Goal: Book appointment/travel/reservation

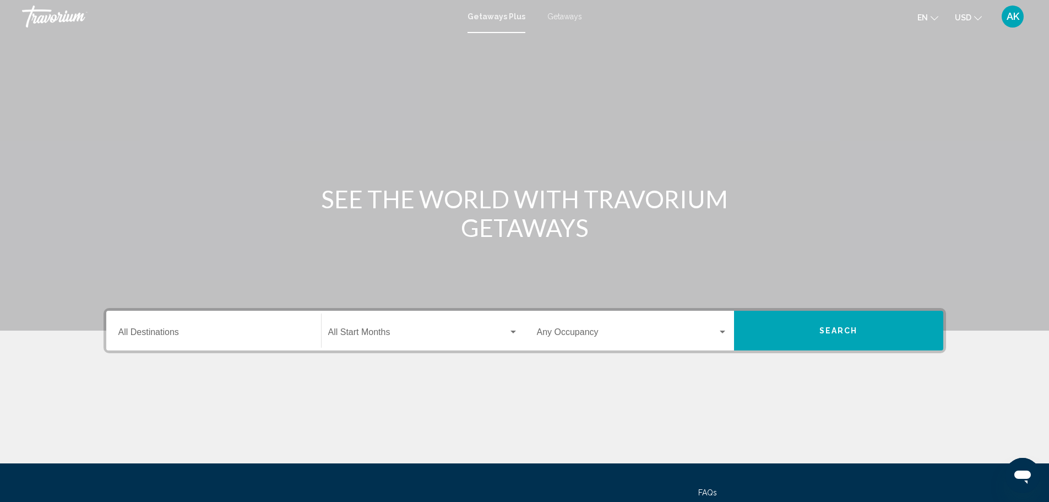
drag, startPoint x: 261, startPoint y: 357, endPoint x: 261, endPoint y: 333, distance: 23.7
click at [261, 357] on div "Destination All Destinations Start Month All Start Months Occupancy Any Occupan…" at bounding box center [525, 385] width 887 height 155
click at [260, 327] on div "Destination All Destinations" at bounding box center [213, 330] width 191 height 35
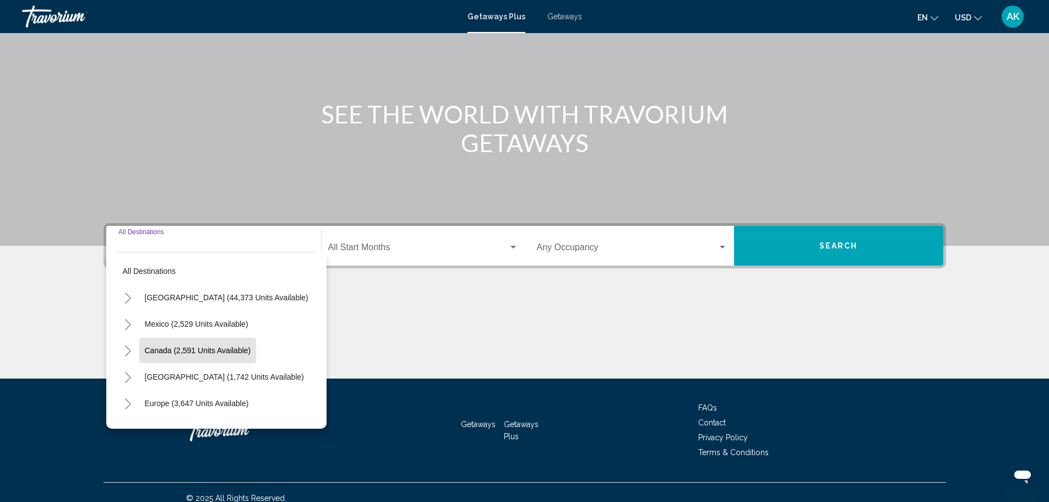
scroll to position [96, 0]
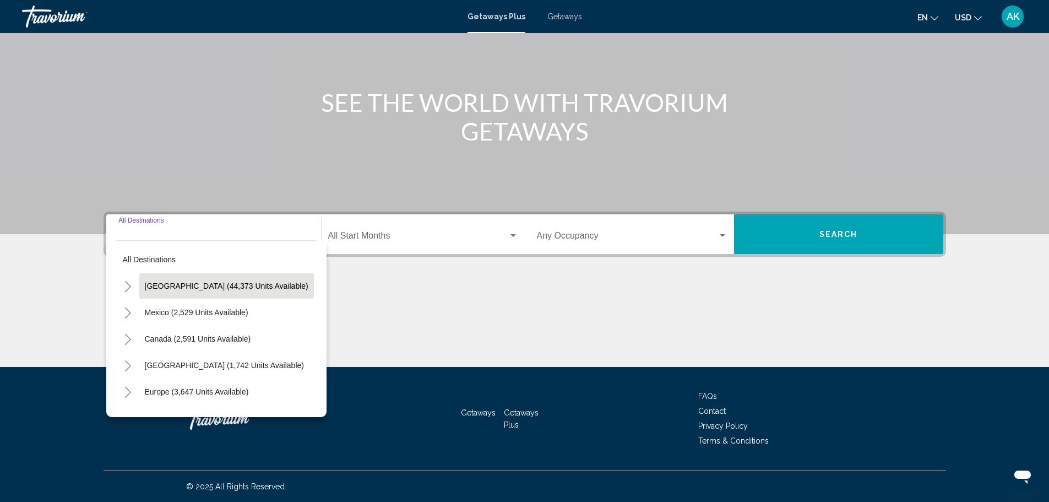
click at [226, 282] on span "[GEOGRAPHIC_DATA] (44,373 units available)" at bounding box center [227, 285] width 164 height 9
type input "**********"
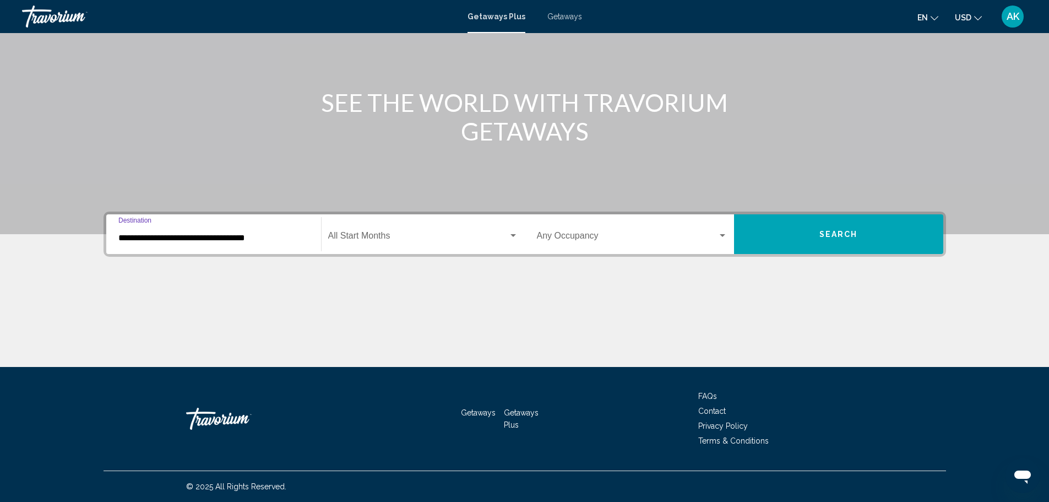
click at [412, 247] on div "Start Month All Start Months" at bounding box center [423, 234] width 190 height 35
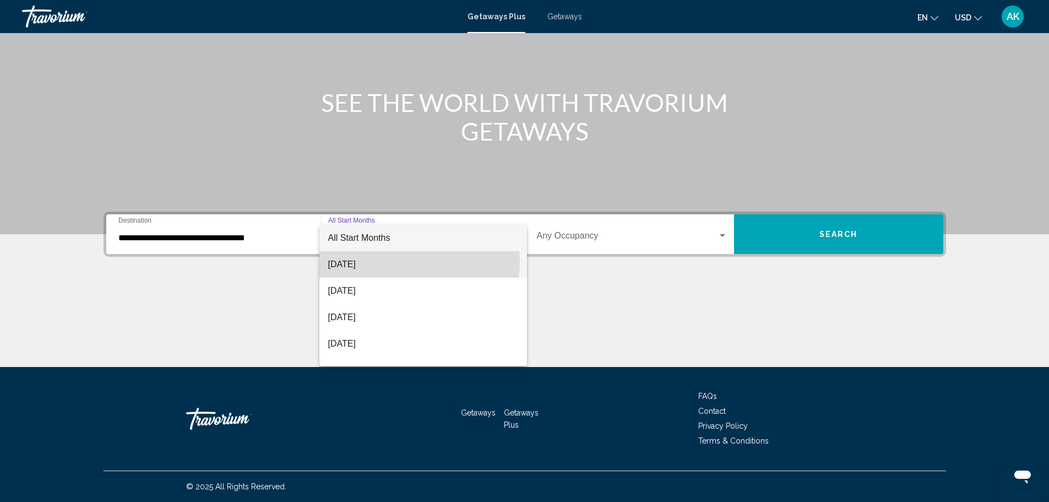
click at [412, 262] on span "[DATE]" at bounding box center [423, 264] width 190 height 26
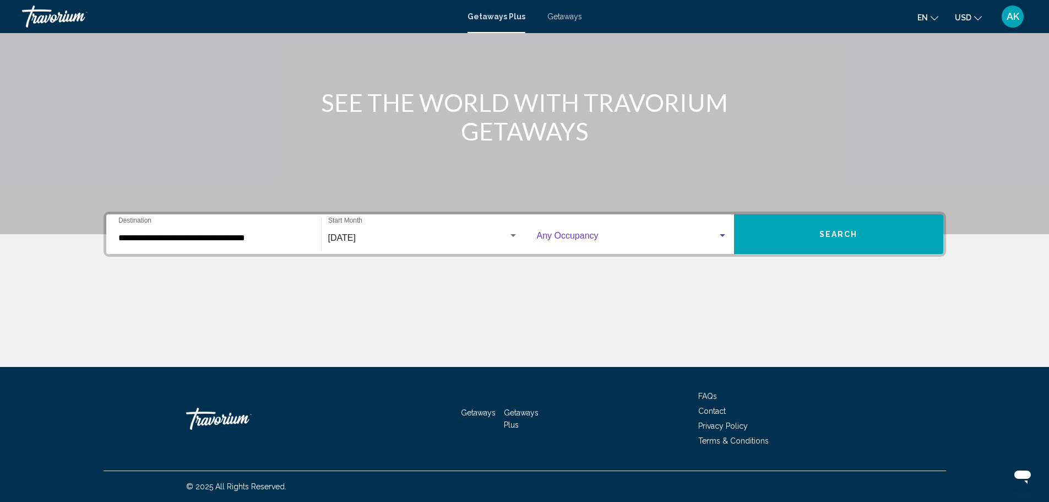
click at [688, 236] on span "Search widget" at bounding box center [627, 238] width 181 height 10
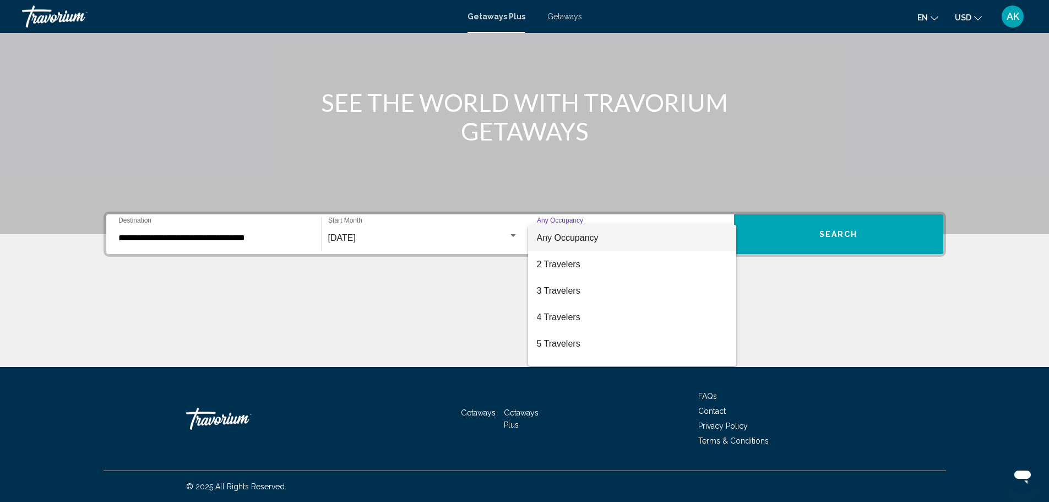
click at [882, 237] on div at bounding box center [524, 251] width 1049 height 502
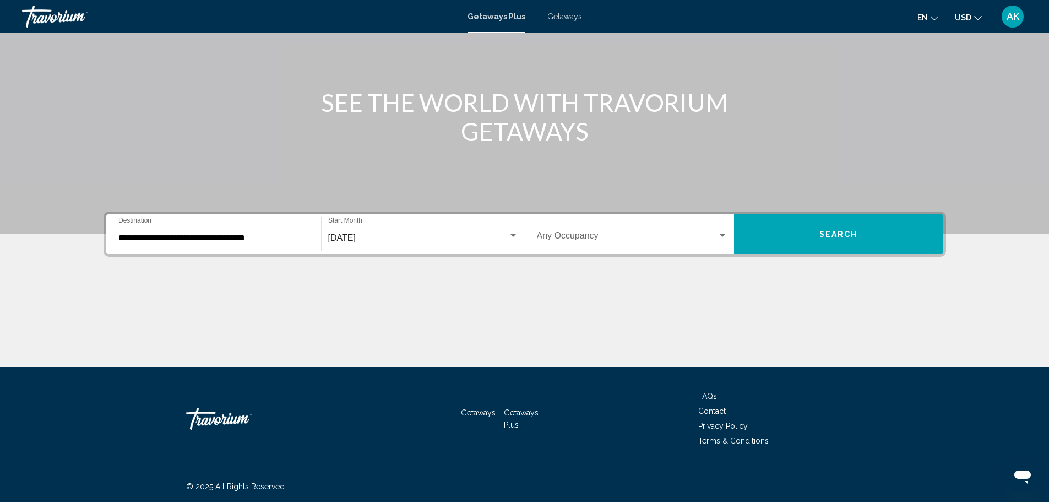
click at [882, 237] on button "Search" at bounding box center [838, 234] width 209 height 40
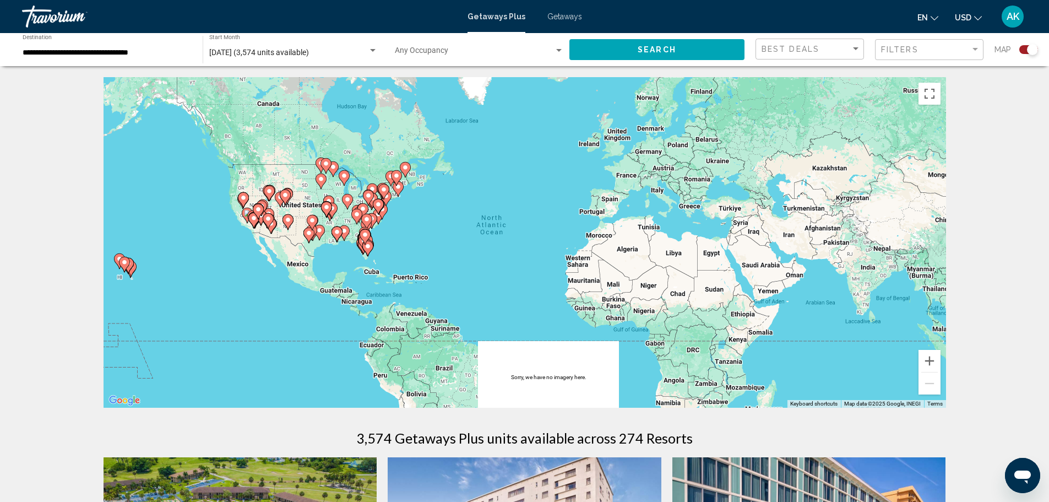
click at [237, 209] on div "To activate drag with keyboard, press Alt + Enter. Once in keyboard drag state,…" at bounding box center [525, 242] width 843 height 330
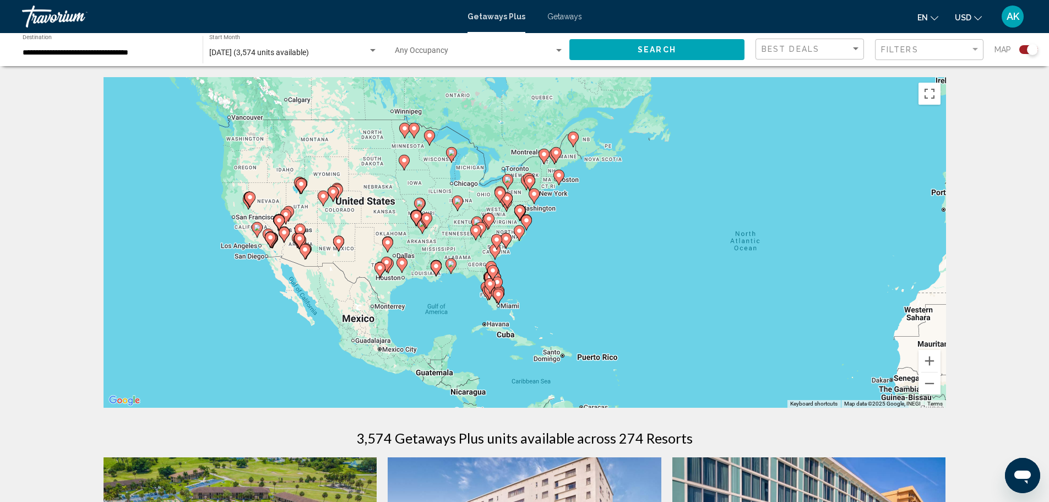
click at [241, 225] on div "To activate drag with keyboard, press Alt + Enter. Once in keyboard drag state,…" at bounding box center [525, 242] width 843 height 330
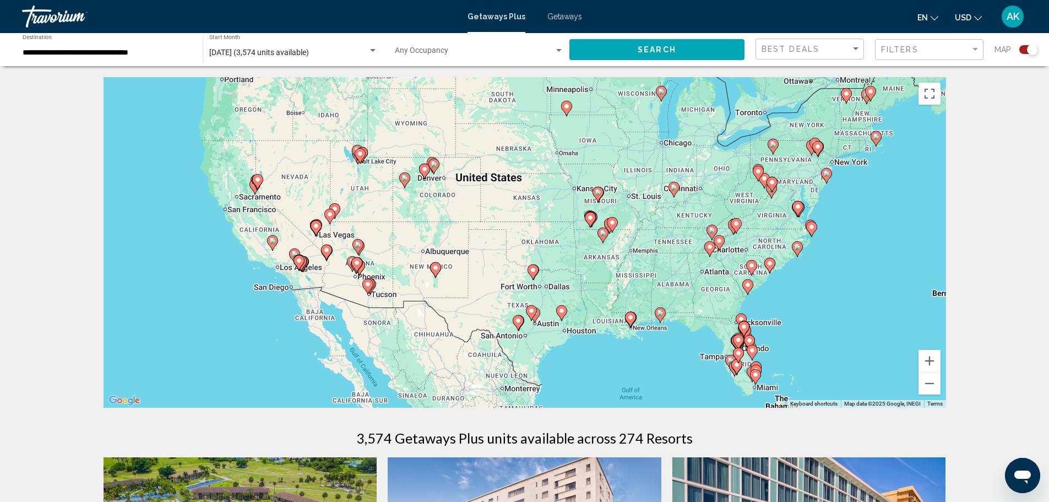
click at [251, 223] on div "To activate drag with keyboard, press Alt + Enter. Once in keyboard drag state,…" at bounding box center [525, 242] width 843 height 330
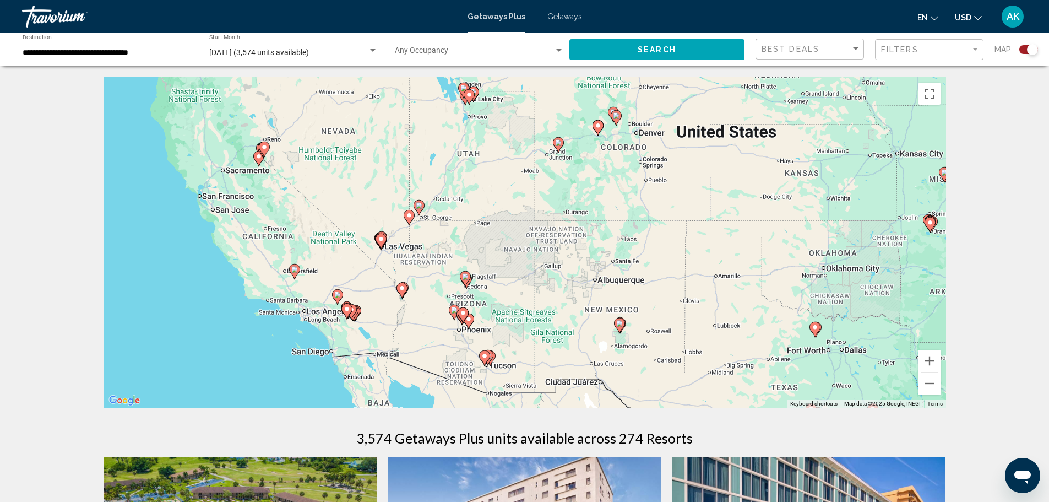
click at [251, 210] on div "To activate drag with keyboard, press Alt + Enter. Once in keyboard drag state,…" at bounding box center [525, 242] width 843 height 330
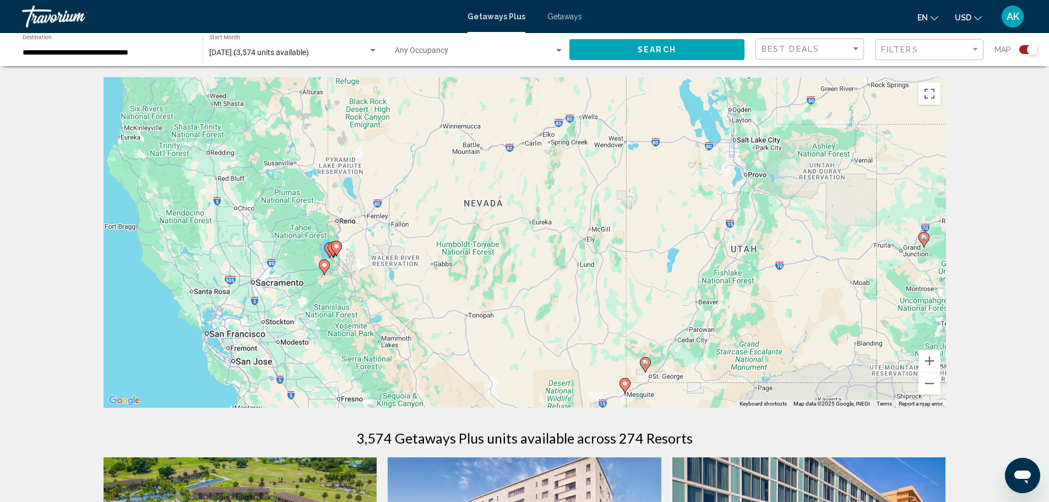
drag, startPoint x: 241, startPoint y: 209, endPoint x: 286, endPoint y: 294, distance: 96.1
click at [286, 294] on div "To activate drag with keyboard, press Alt + Enter. Once in keyboard drag state,…" at bounding box center [525, 242] width 843 height 330
click at [329, 294] on div "To activate drag with keyboard, press Alt + Enter. Once in keyboard drag state,…" at bounding box center [525, 242] width 843 height 330
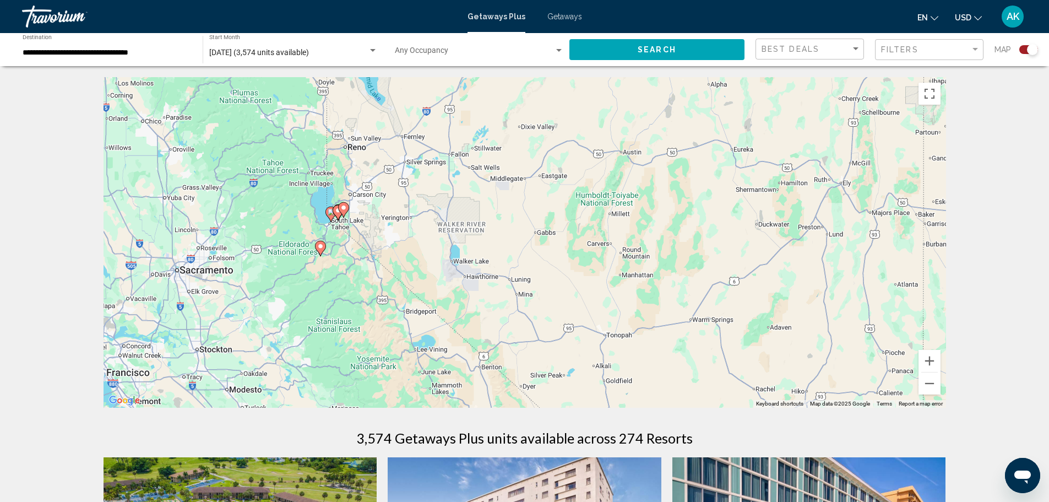
click at [340, 242] on div "To activate drag with keyboard, press Alt + Enter. Once in keyboard drag state,…" at bounding box center [525, 242] width 843 height 330
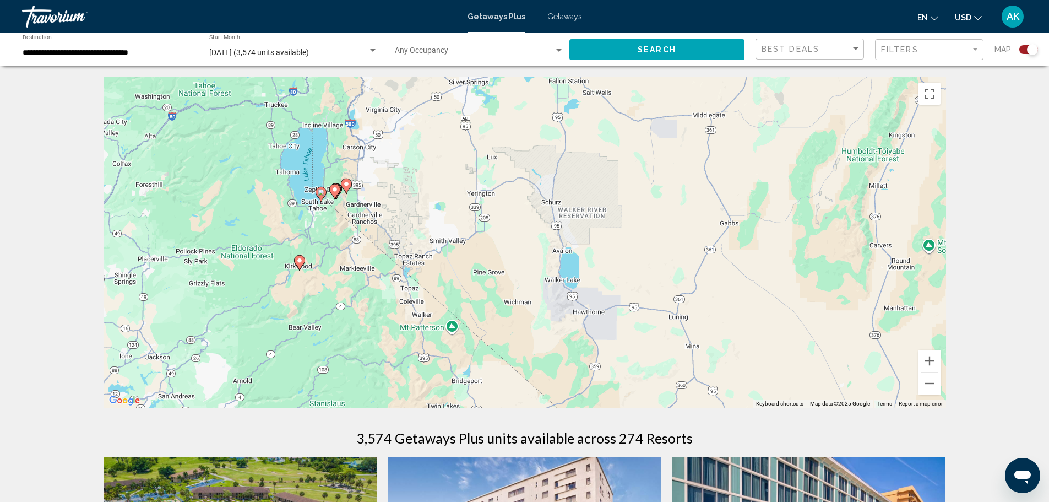
click at [340, 242] on div "To activate drag with keyboard, press Alt + Enter. Once in keyboard drag state,…" at bounding box center [525, 242] width 843 height 330
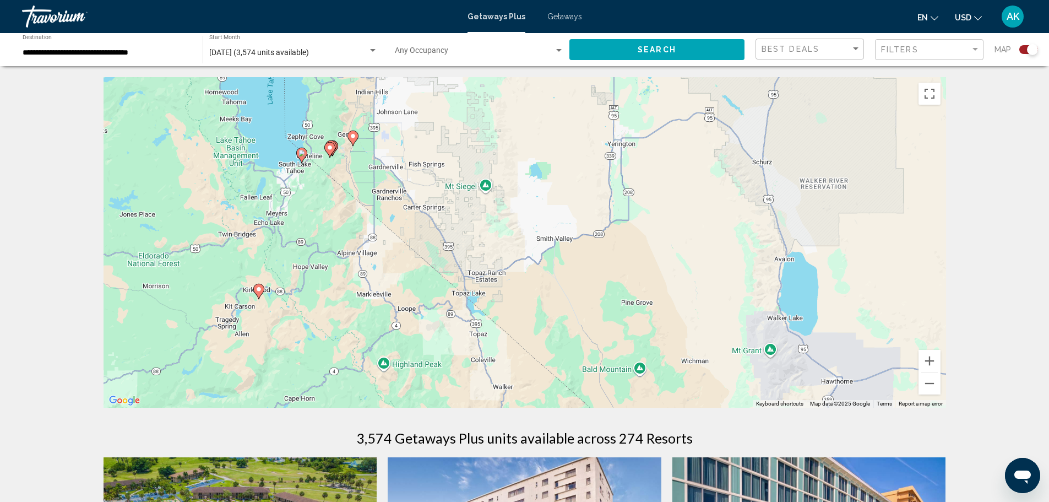
click at [259, 289] on image "Main content" at bounding box center [259, 289] width 7 height 7
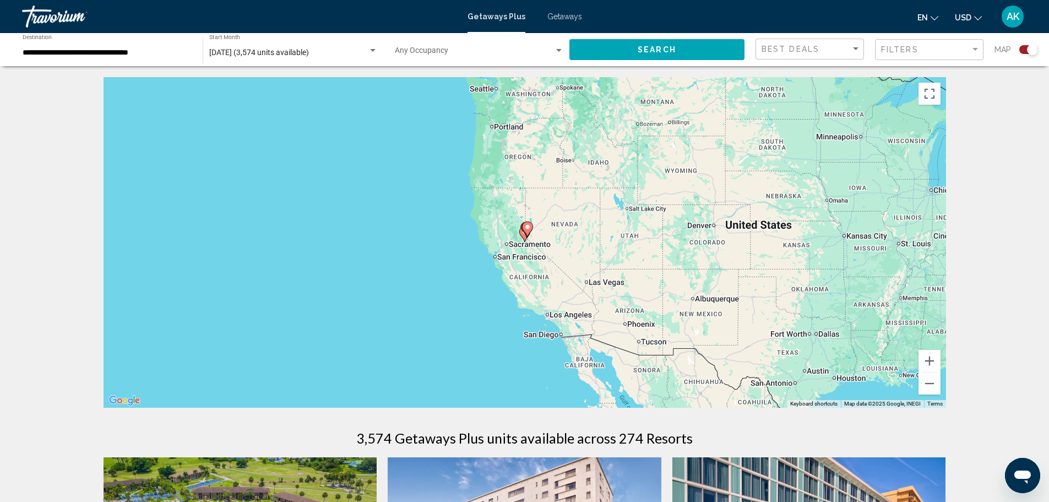
click at [527, 237] on gmp-advanced-marker "Main content" at bounding box center [527, 229] width 11 height 17
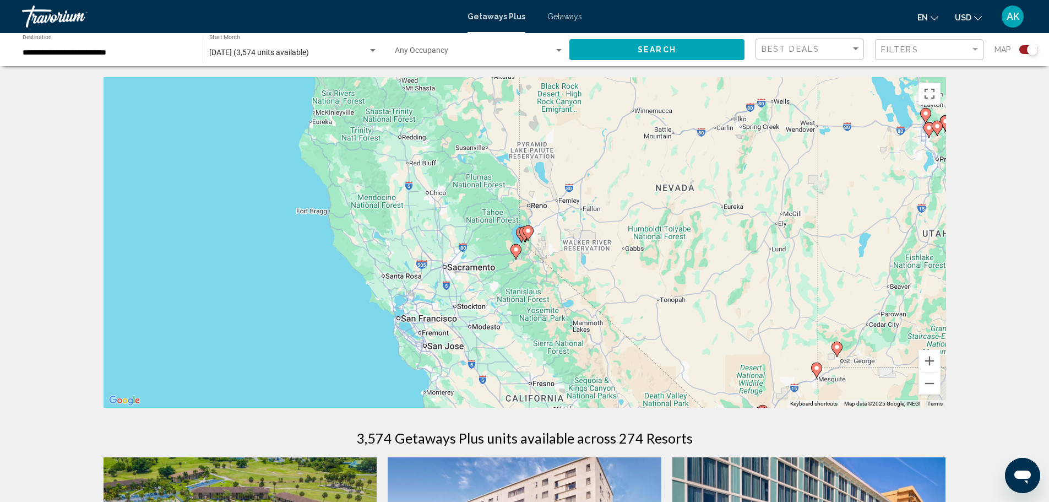
click at [516, 258] on icon "Main content" at bounding box center [516, 252] width 10 height 14
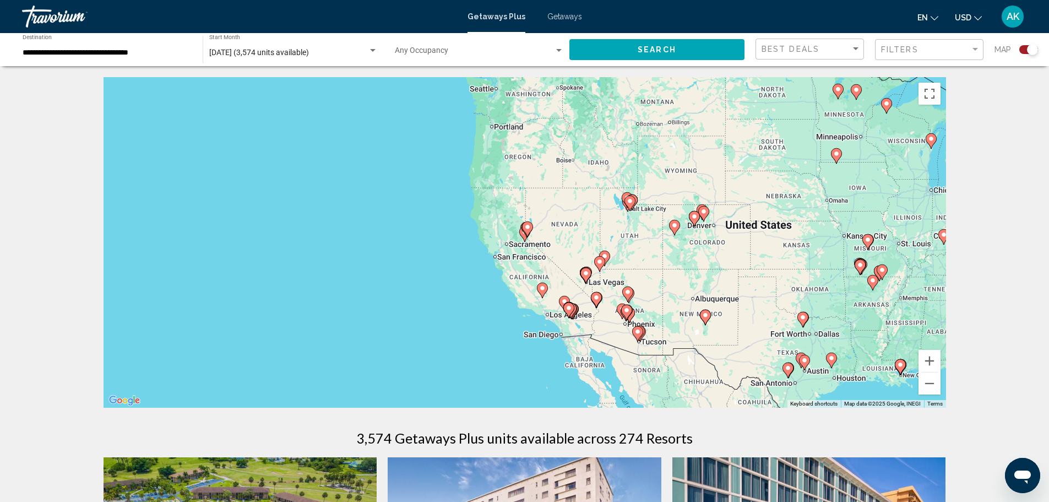
click at [523, 237] on gmp-advanced-marker "Main content" at bounding box center [527, 229] width 11 height 17
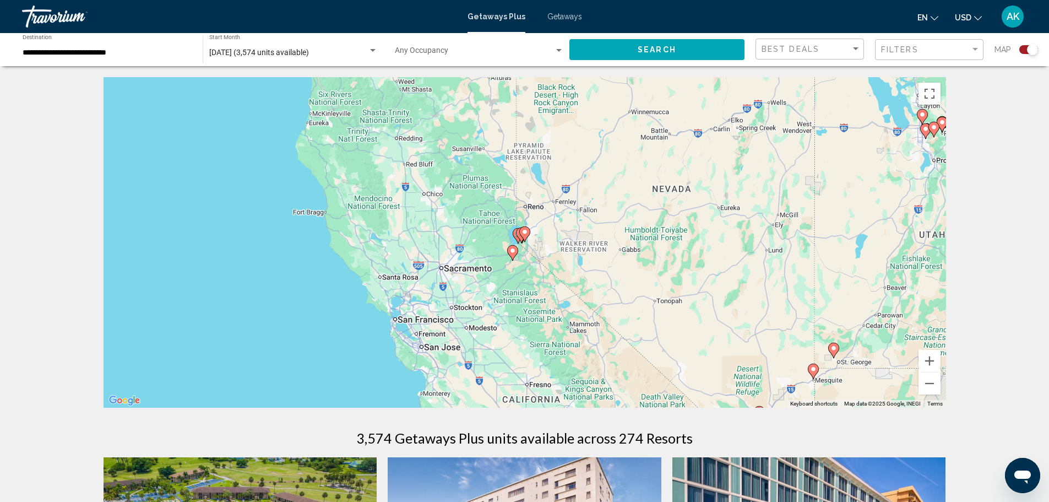
click at [512, 251] on image "Main content" at bounding box center [512, 250] width 7 height 7
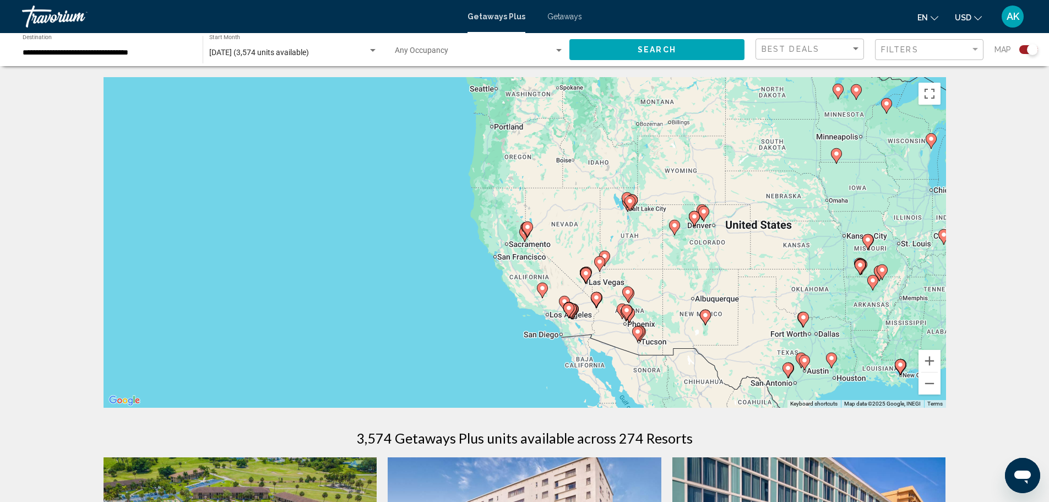
click at [521, 240] on gmp-advanced-marker "Main content" at bounding box center [524, 234] width 11 height 17
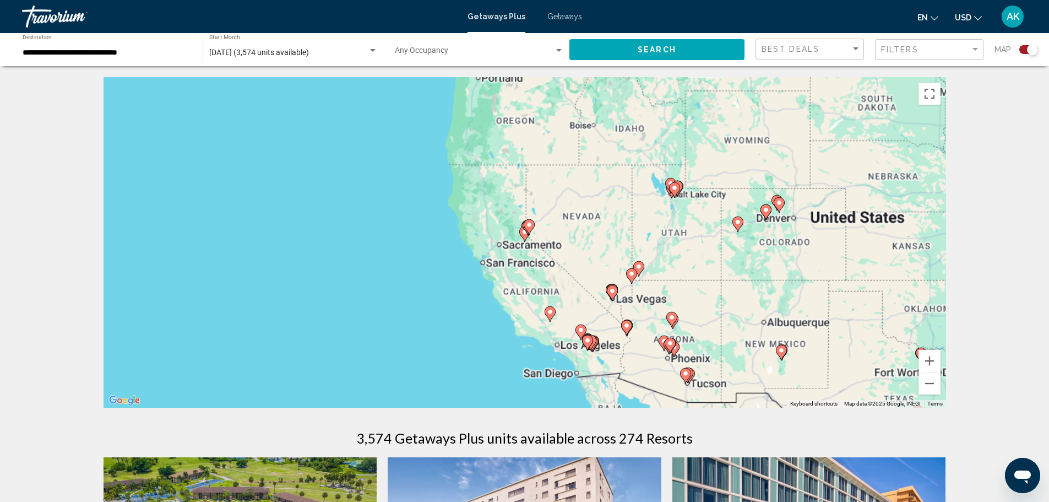
click at [521, 240] on gmp-advanced-marker "Main content" at bounding box center [524, 234] width 11 height 17
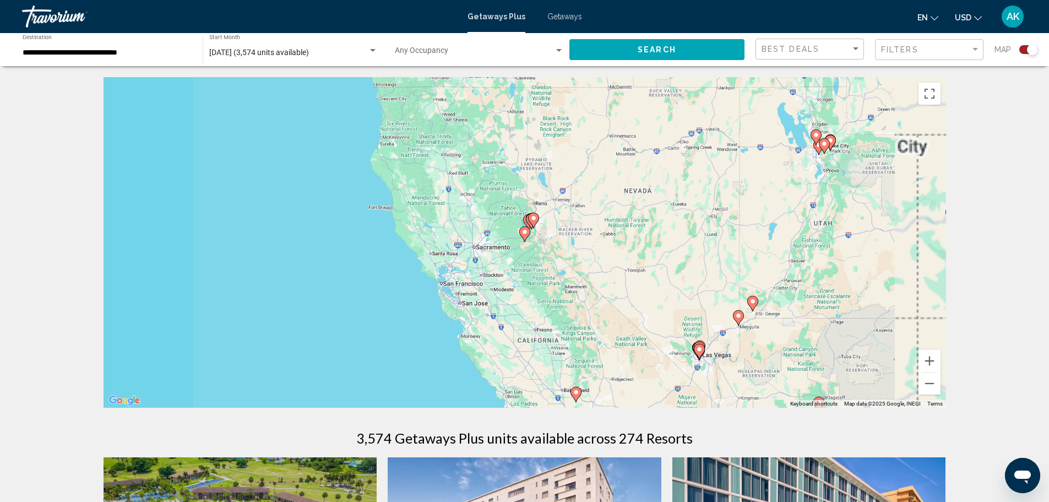
click at [521, 240] on gmp-advanced-marker "Main content" at bounding box center [524, 234] width 11 height 17
type input "**********"
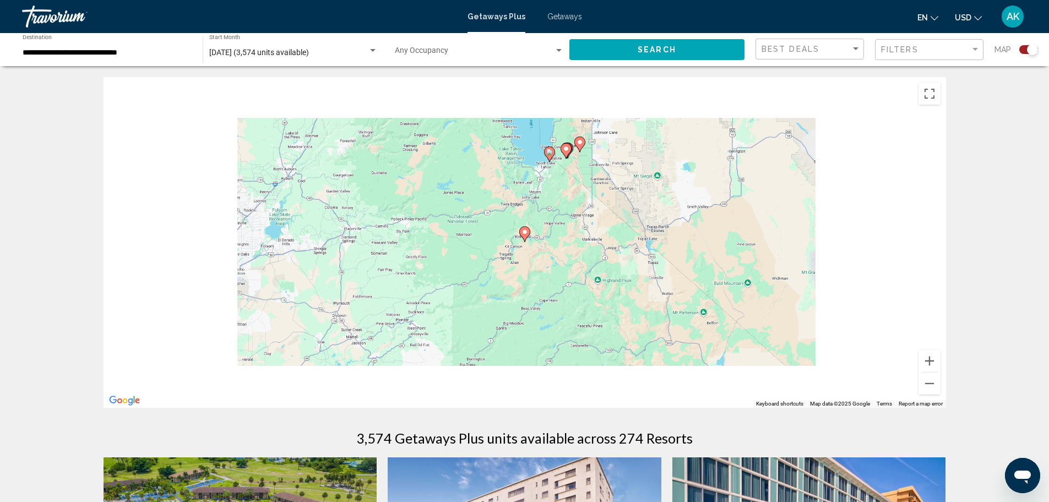
click at [496, 251] on div "To navigate, press the arrow keys. To activate drag with keyboard, press Alt + …" at bounding box center [525, 242] width 843 height 330
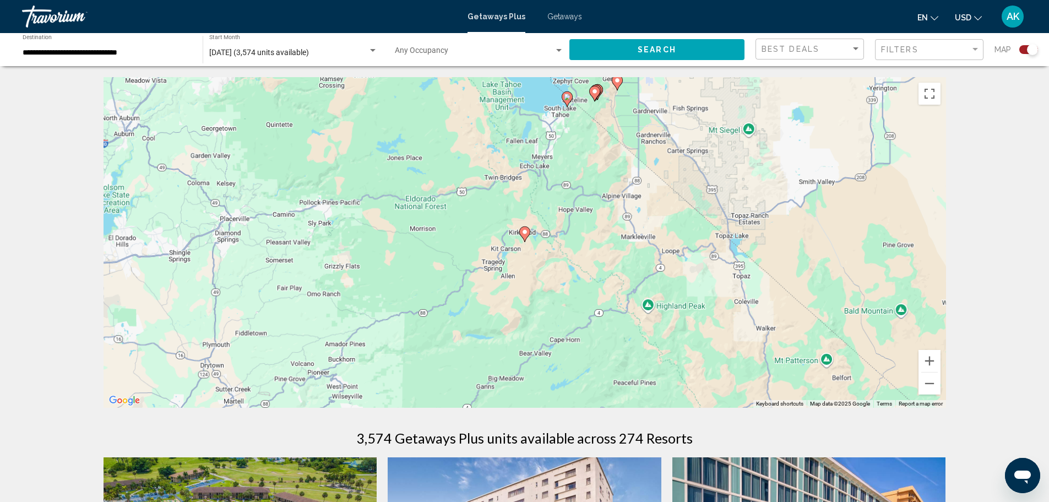
click at [496, 251] on div "To activate drag with keyboard, press Alt + Enter. Once in keyboard drag state,…" at bounding box center [525, 242] width 843 height 330
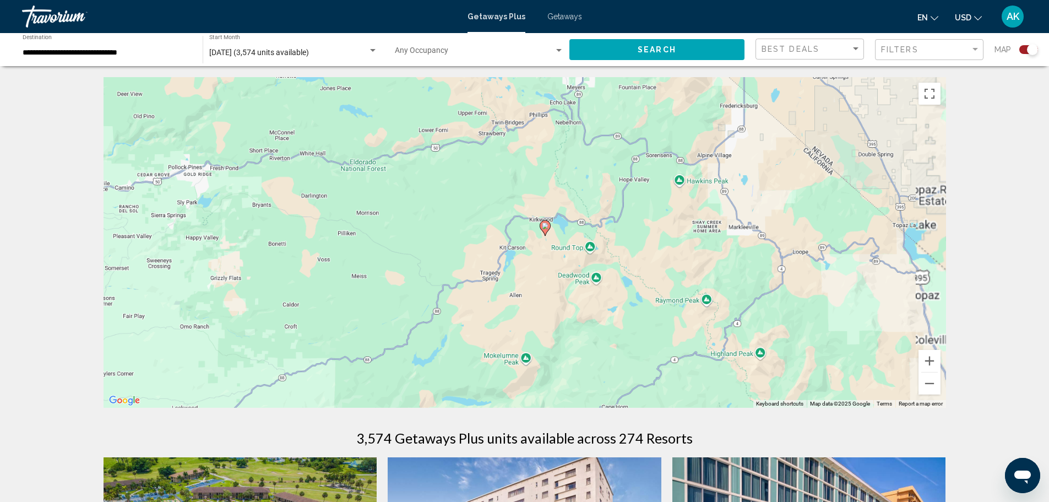
click at [496, 251] on div "To activate drag with keyboard, press Alt + Enter. Once in keyboard drag state,…" at bounding box center [525, 242] width 843 height 330
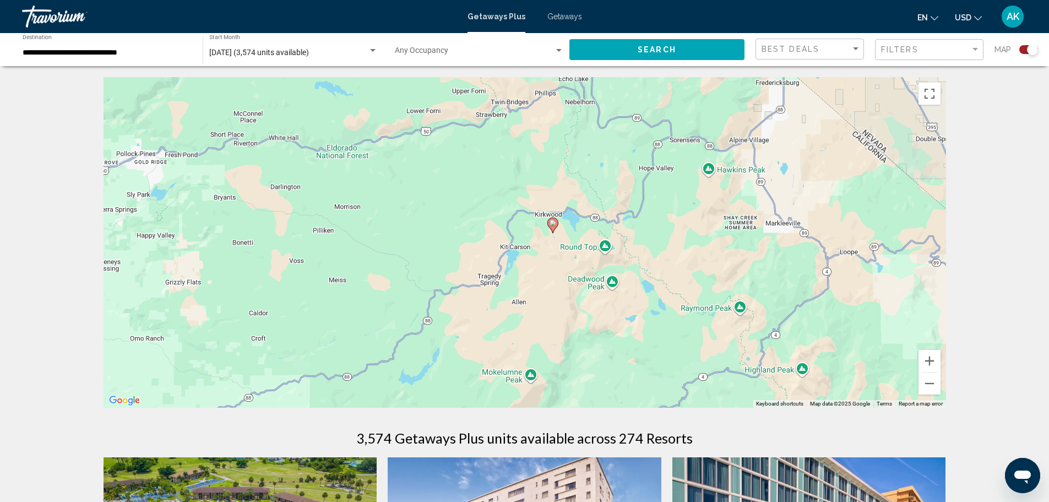
click at [553, 223] on image "Main content" at bounding box center [553, 223] width 7 height 7
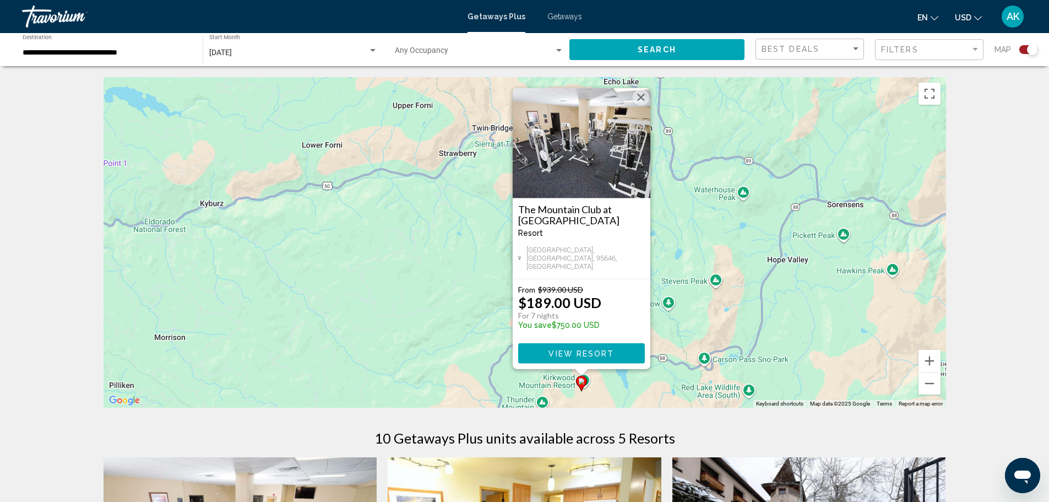
click at [642, 101] on button "Close" at bounding box center [641, 97] width 17 height 17
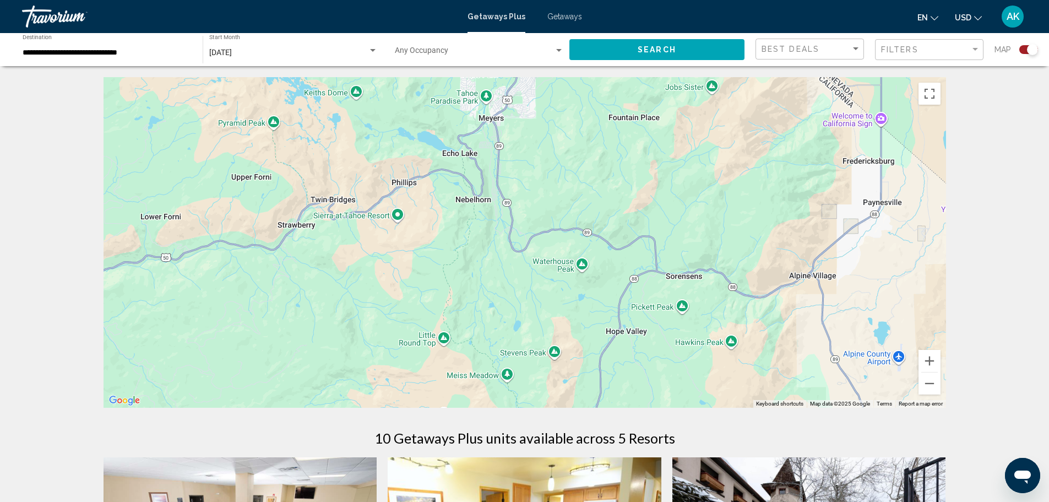
drag, startPoint x: 715, startPoint y: 141, endPoint x: 552, endPoint y: 215, distance: 179.0
click at [552, 215] on div "To activate drag with keyboard, press Alt + Enter. Once in keyboard drag state,…" at bounding box center [525, 242] width 843 height 330
click at [929, 387] on button "Zoom out" at bounding box center [930, 383] width 22 height 22
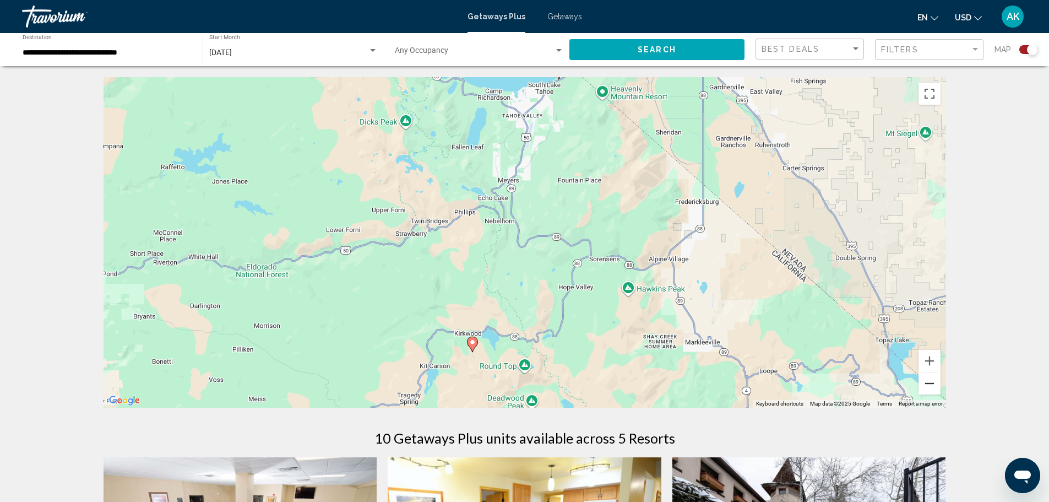
click at [929, 387] on button "Zoom out" at bounding box center [930, 383] width 22 height 22
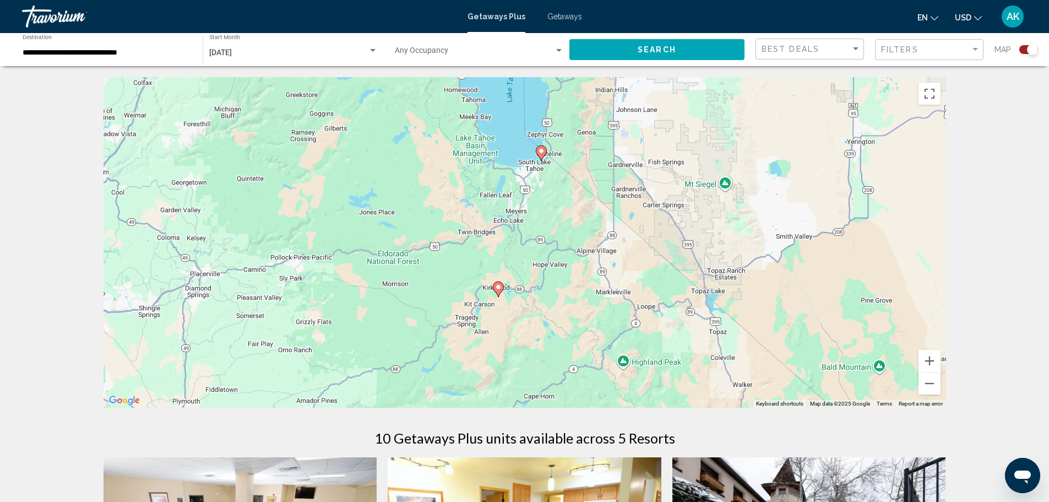
click at [541, 151] on image "Main content" at bounding box center [541, 151] width 7 height 7
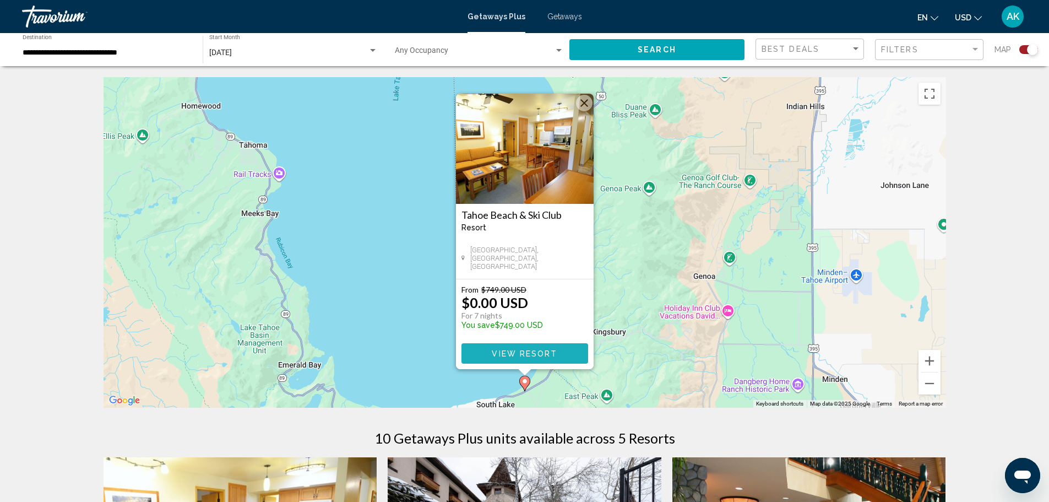
click at [552, 357] on span "View Resort" at bounding box center [525, 353] width 66 height 9
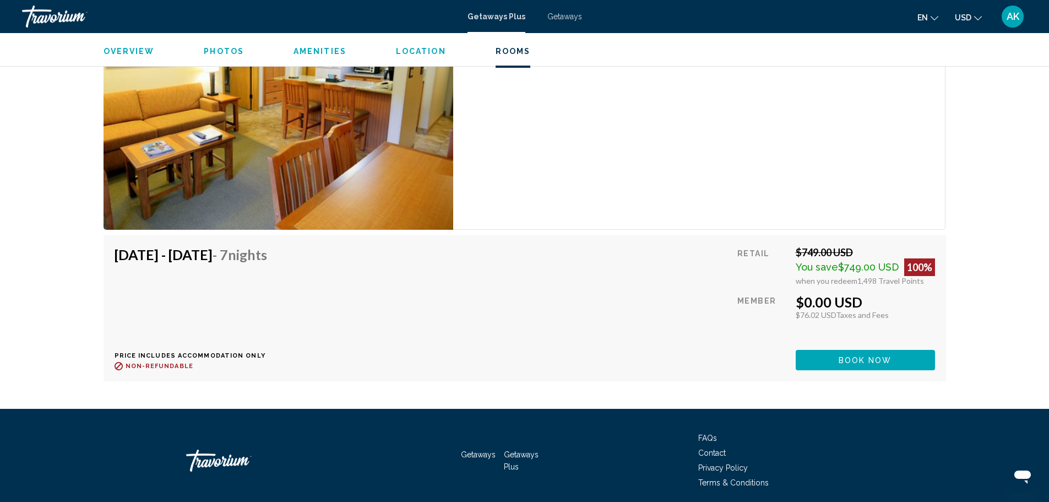
scroll to position [1873, 0]
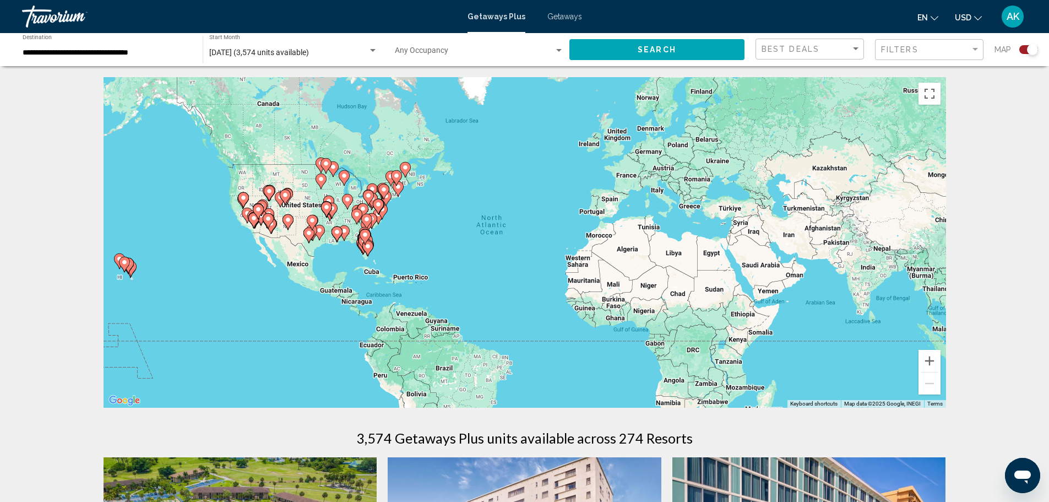
click at [235, 210] on div "To activate drag with keyboard, press Alt + Enter. Once in keyboard drag state,…" at bounding box center [525, 242] width 843 height 330
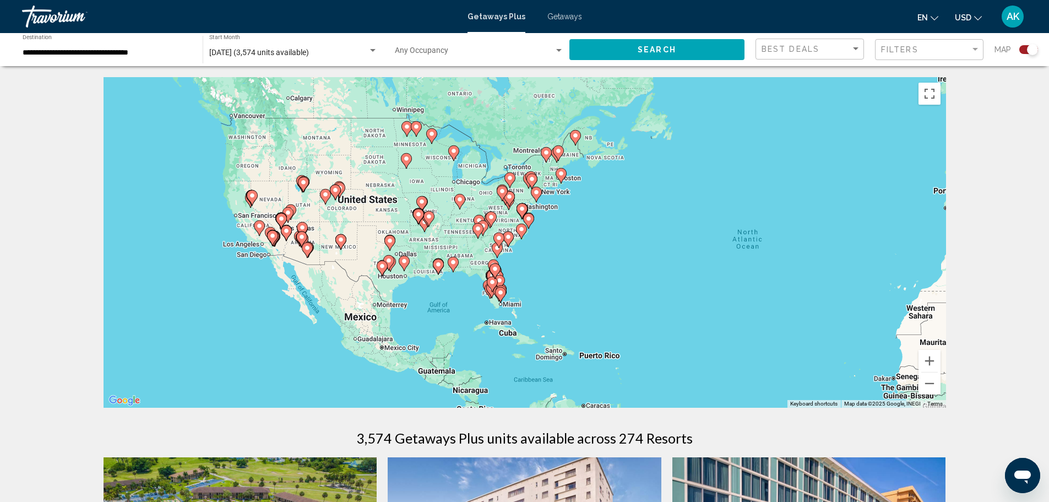
click at [245, 201] on gmp-advanced-marker "Main content" at bounding box center [250, 200] width 11 height 17
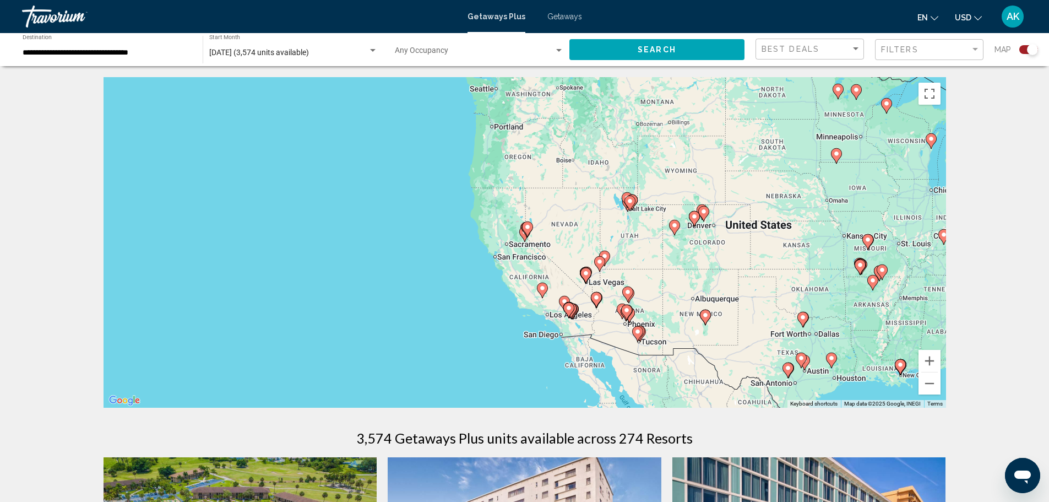
click at [523, 261] on div "To navigate, press the arrow keys. To activate drag with keyboard, press Alt + …" at bounding box center [525, 242] width 843 height 330
click at [523, 261] on div "To activate drag with keyboard, press Alt + Enter. Once in keyboard drag state,…" at bounding box center [525, 242] width 843 height 330
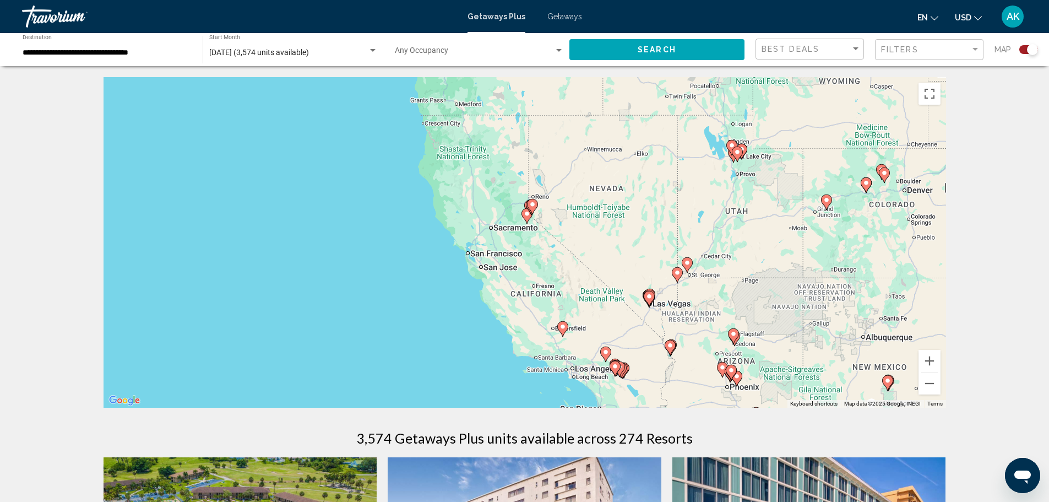
click at [523, 261] on div "To activate drag with keyboard, press Alt + Enter. Once in keyboard drag state,…" at bounding box center [525, 242] width 843 height 330
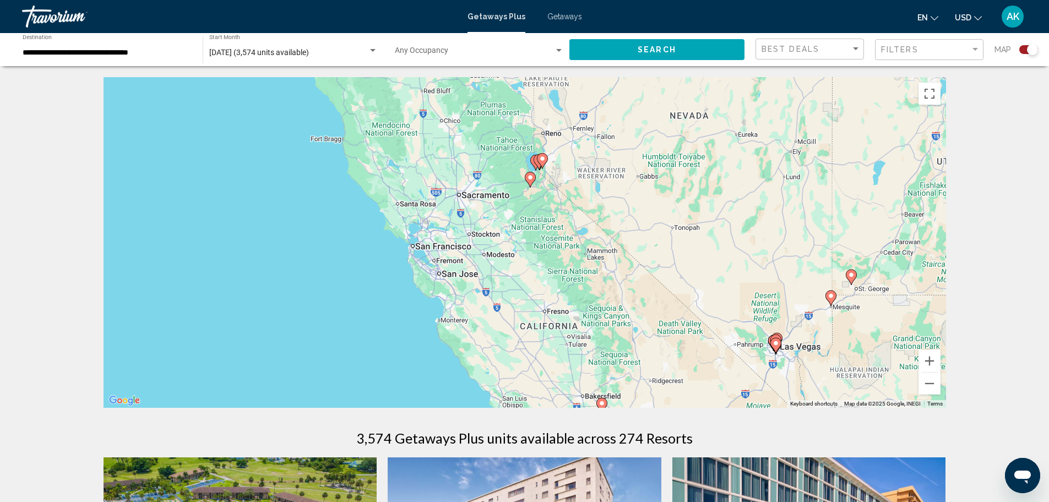
click at [523, 261] on div "To activate drag with keyboard, press Alt + Enter. Once in keyboard drag state,…" at bounding box center [525, 242] width 843 height 330
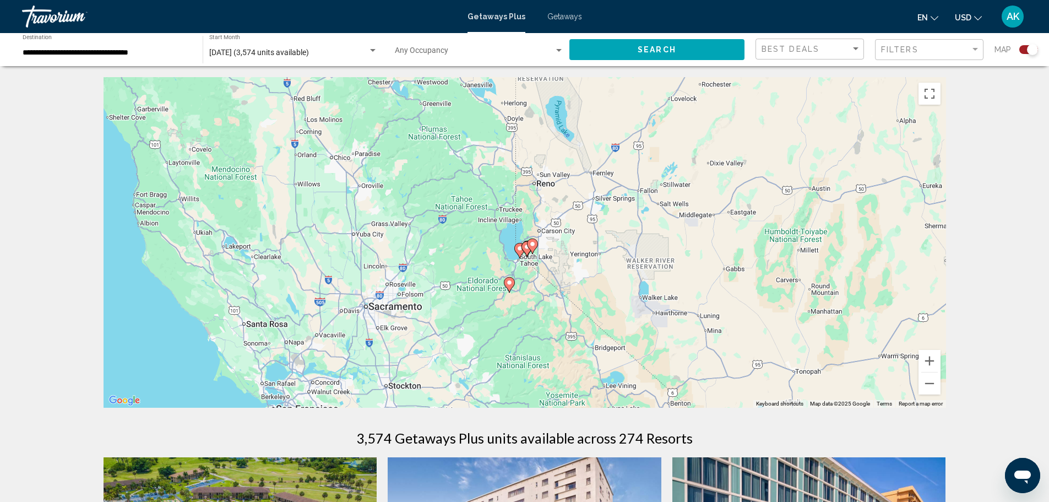
drag, startPoint x: 531, startPoint y: 289, endPoint x: 522, endPoint y: 346, distance: 57.5
click at [522, 346] on div "To activate drag with keyboard, press Alt + Enter. Once in keyboard drag state,…" at bounding box center [525, 242] width 843 height 330
click at [519, 248] on image "Main content" at bounding box center [520, 248] width 7 height 7
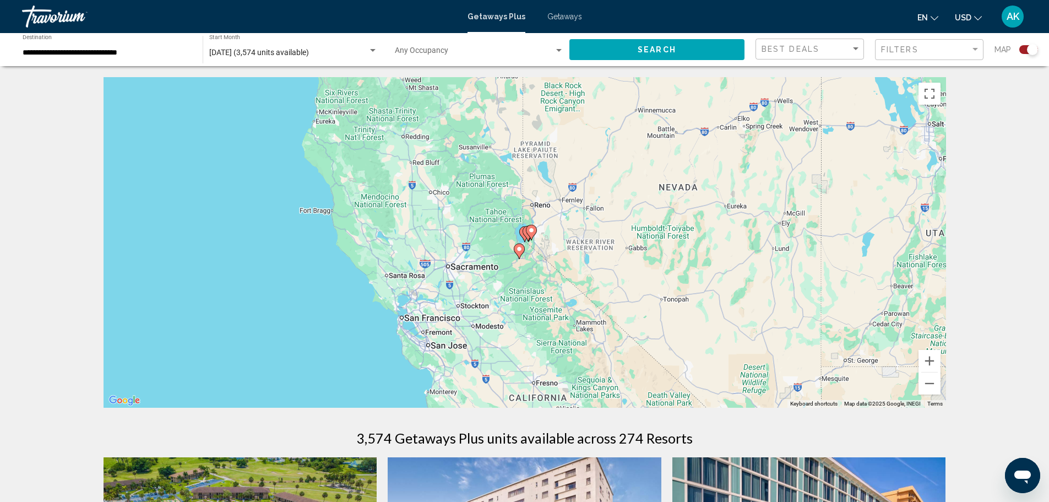
click at [523, 235] on gmp-advanced-marker "Main content" at bounding box center [528, 233] width 11 height 17
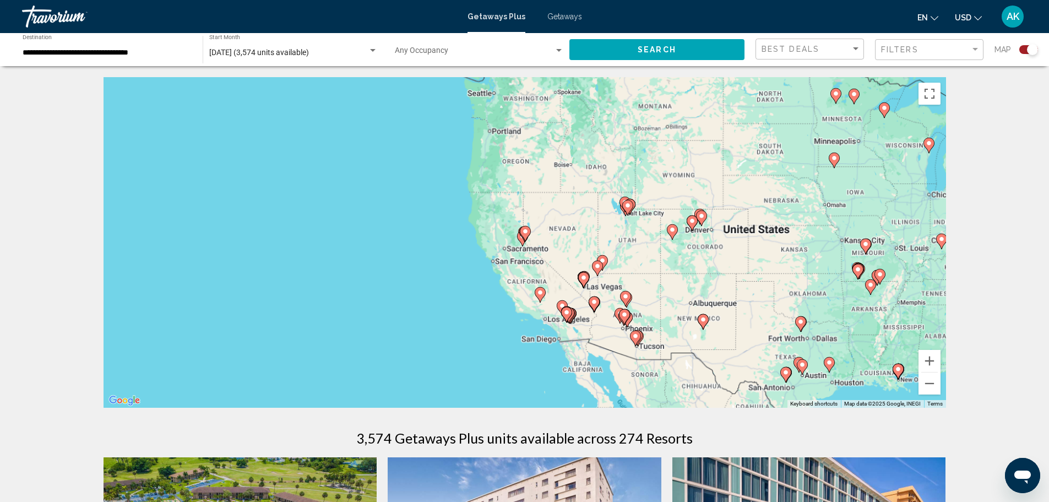
click at [523, 235] on icon "Main content" at bounding box center [525, 233] width 10 height 14
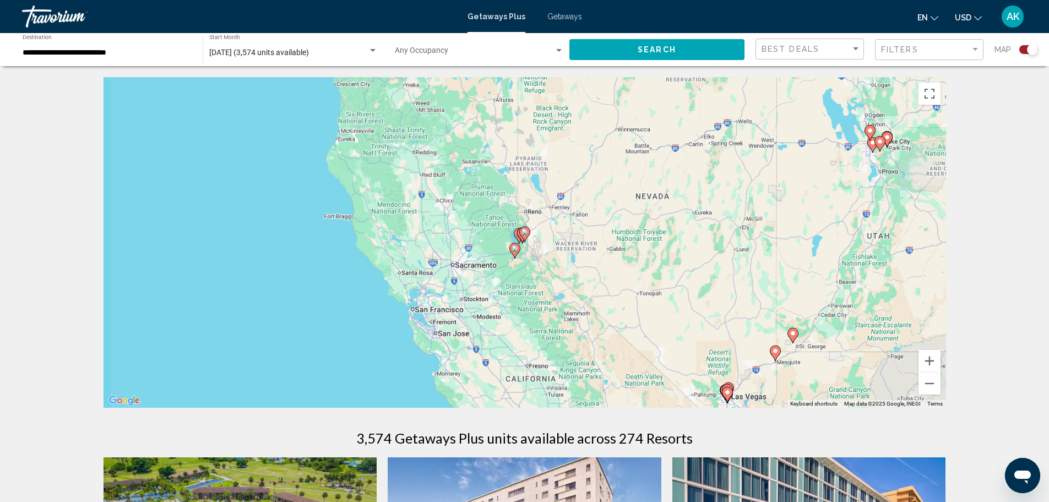
click at [523, 235] on image "Main content" at bounding box center [525, 232] width 7 height 7
type input "**********"
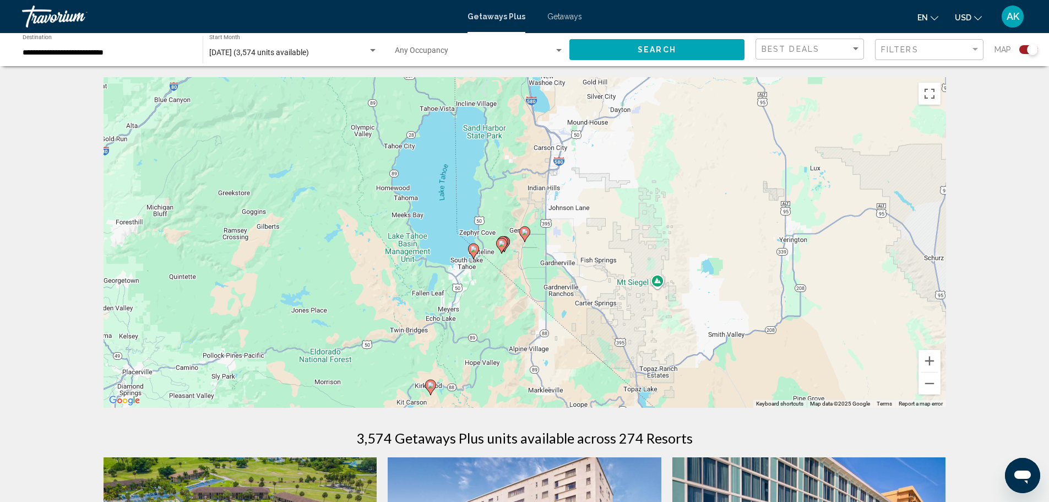
click at [501, 244] on image "Main content" at bounding box center [501, 243] width 7 height 7
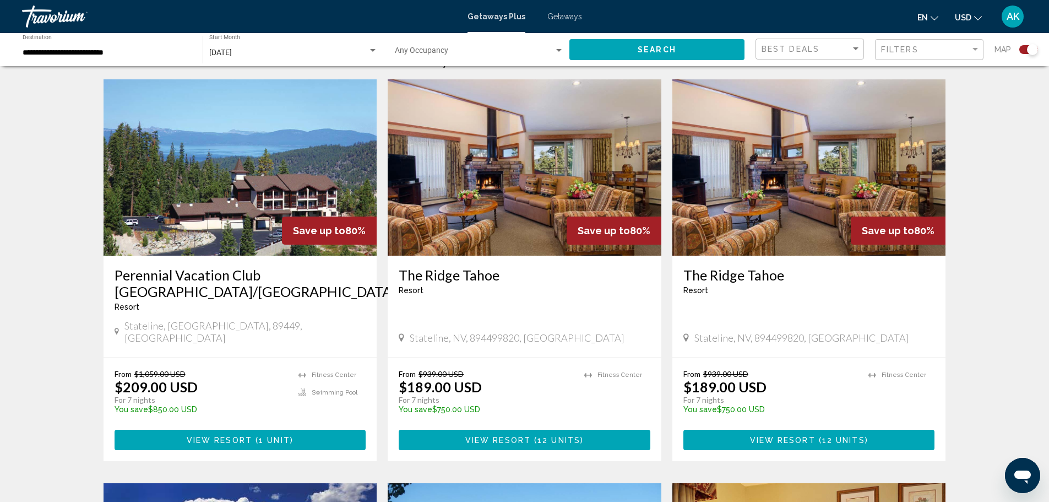
scroll to position [386, 0]
